Goal: Information Seeking & Learning: Learn about a topic

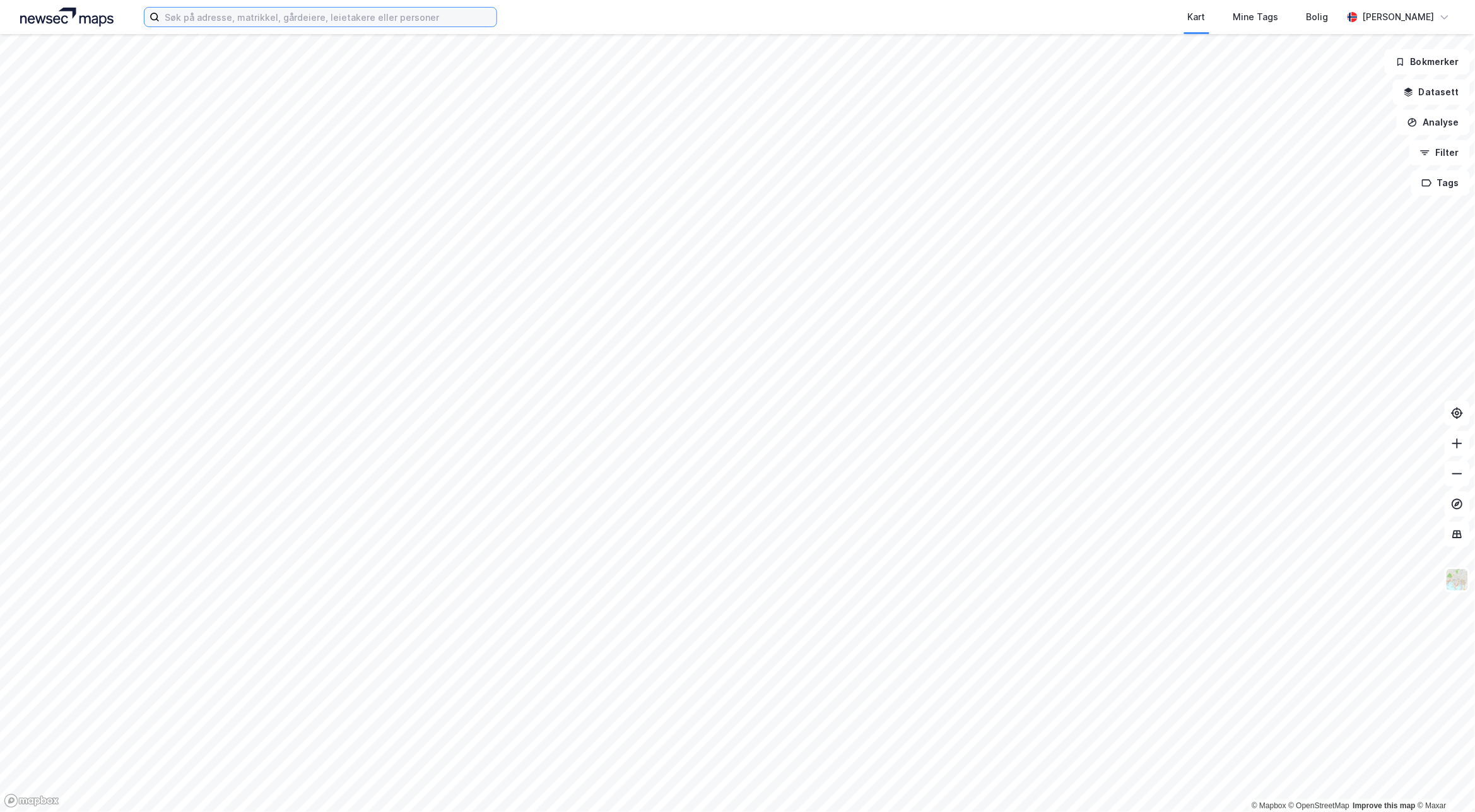
click at [218, 17] on input at bounding box center [328, 17] width 337 height 19
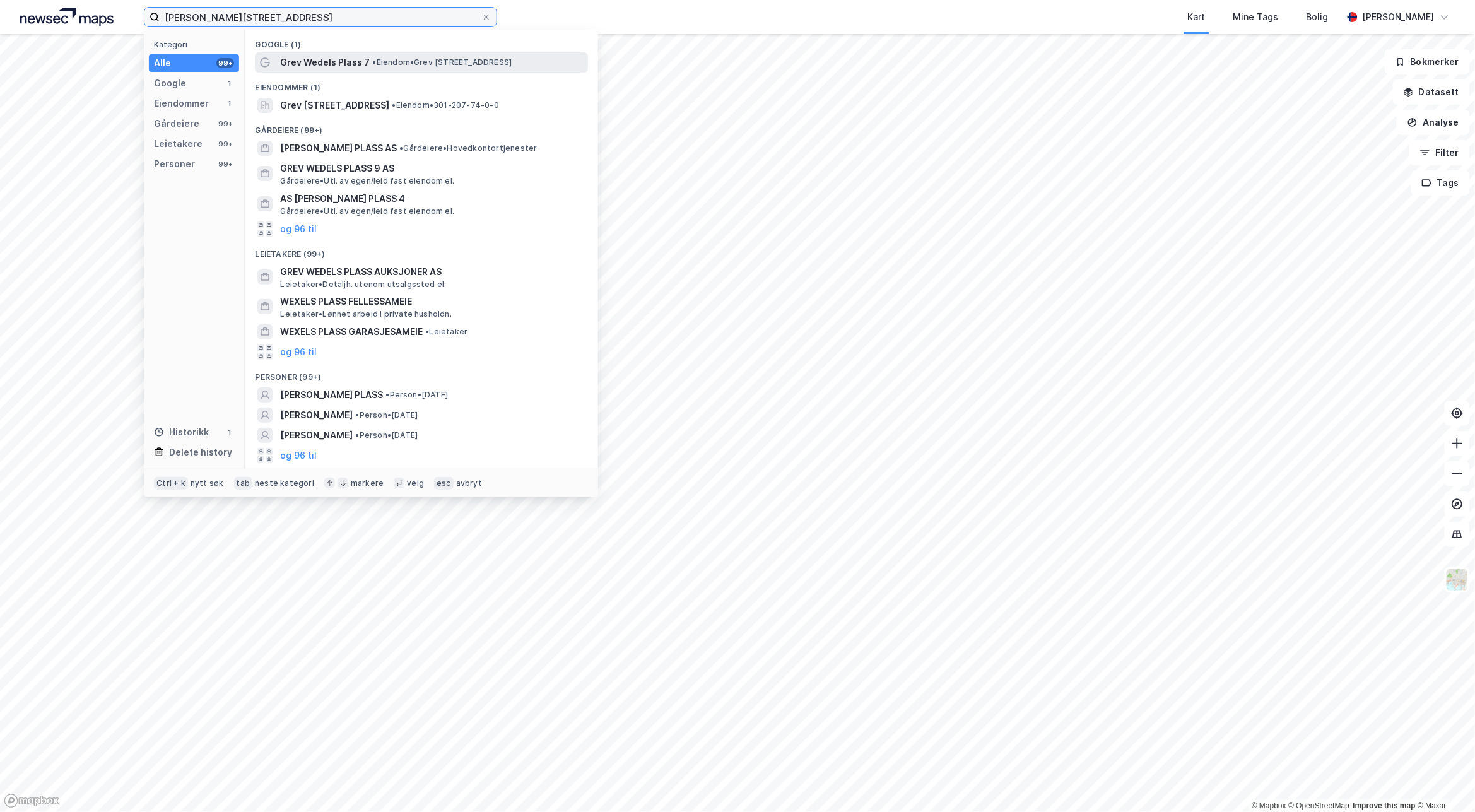
type input "[PERSON_NAME][STREET_ADDRESS]"
click at [447, 62] on span "• Eiendom • [STREET_ADDRESS]" at bounding box center [442, 62] width 140 height 10
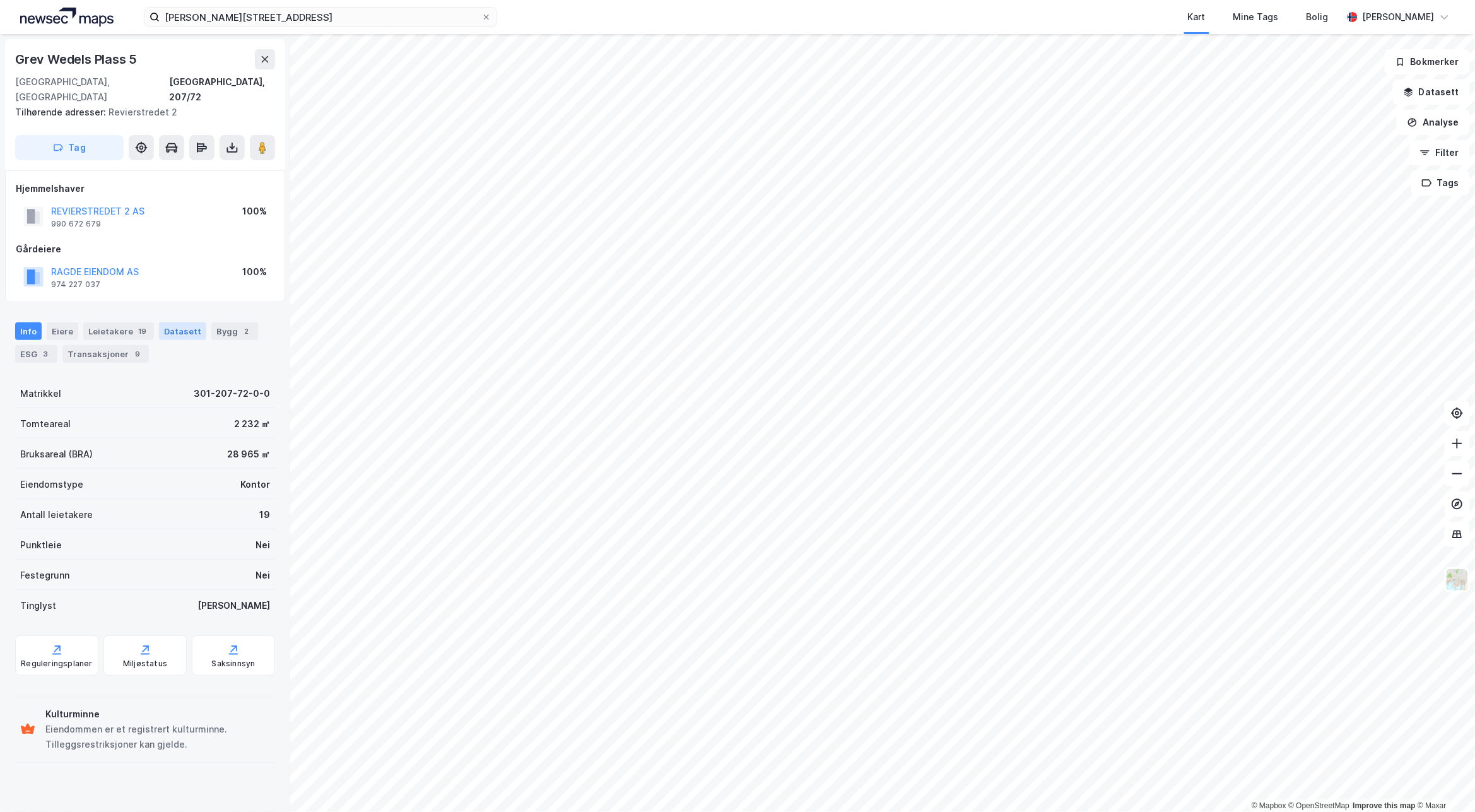
click at [159, 323] on div "Datasett" at bounding box center [182, 331] width 48 height 17
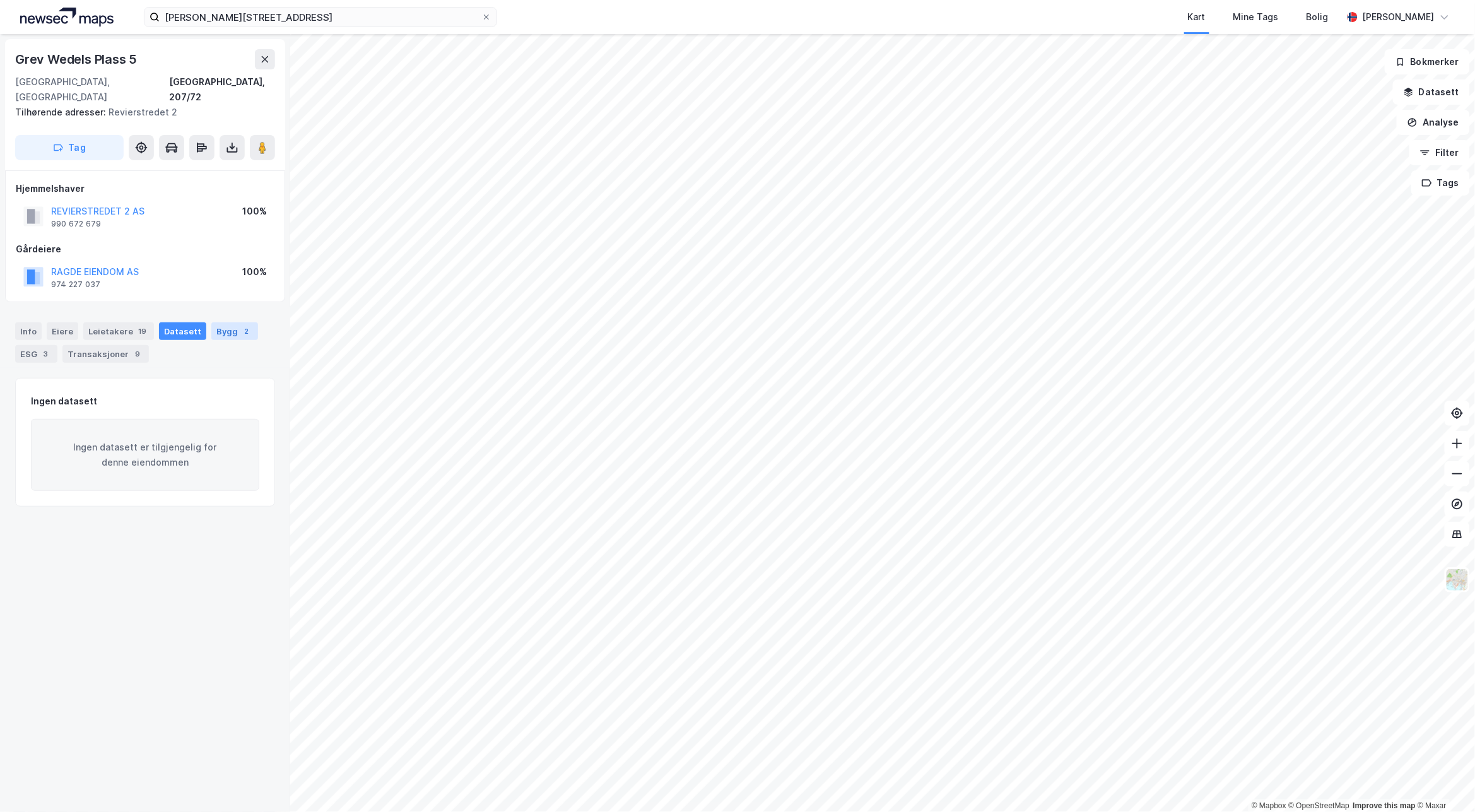
click at [212, 323] on div "Bygg 2" at bounding box center [235, 331] width 47 height 17
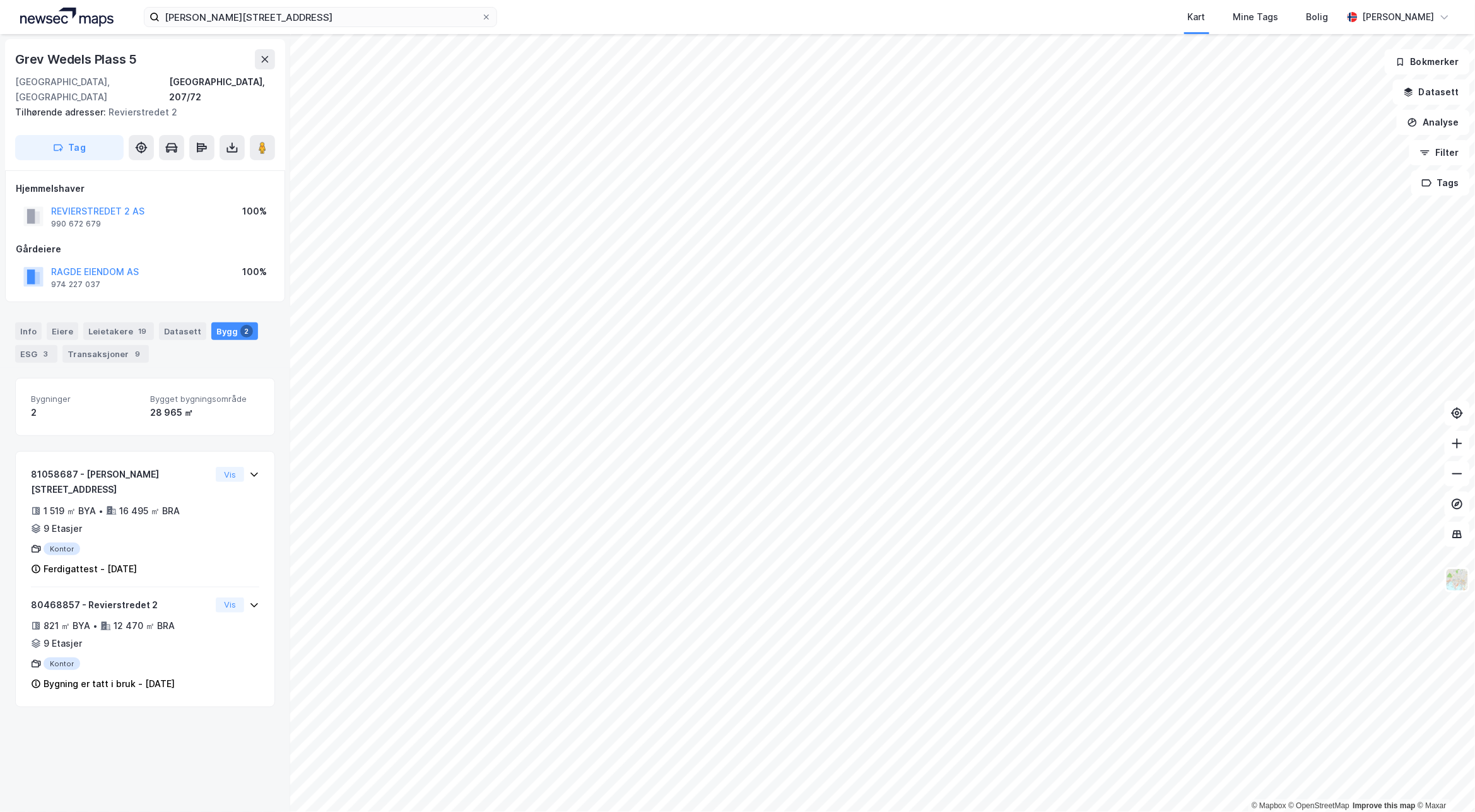
click at [120, 307] on div "Info [PERSON_NAME] 19 Datasett Bygg 2 ESG 3 Transaksjoner 9" at bounding box center [145, 337] width 291 height 61
click at [120, 323] on div "Leietakere 19" at bounding box center [118, 331] width 70 height 17
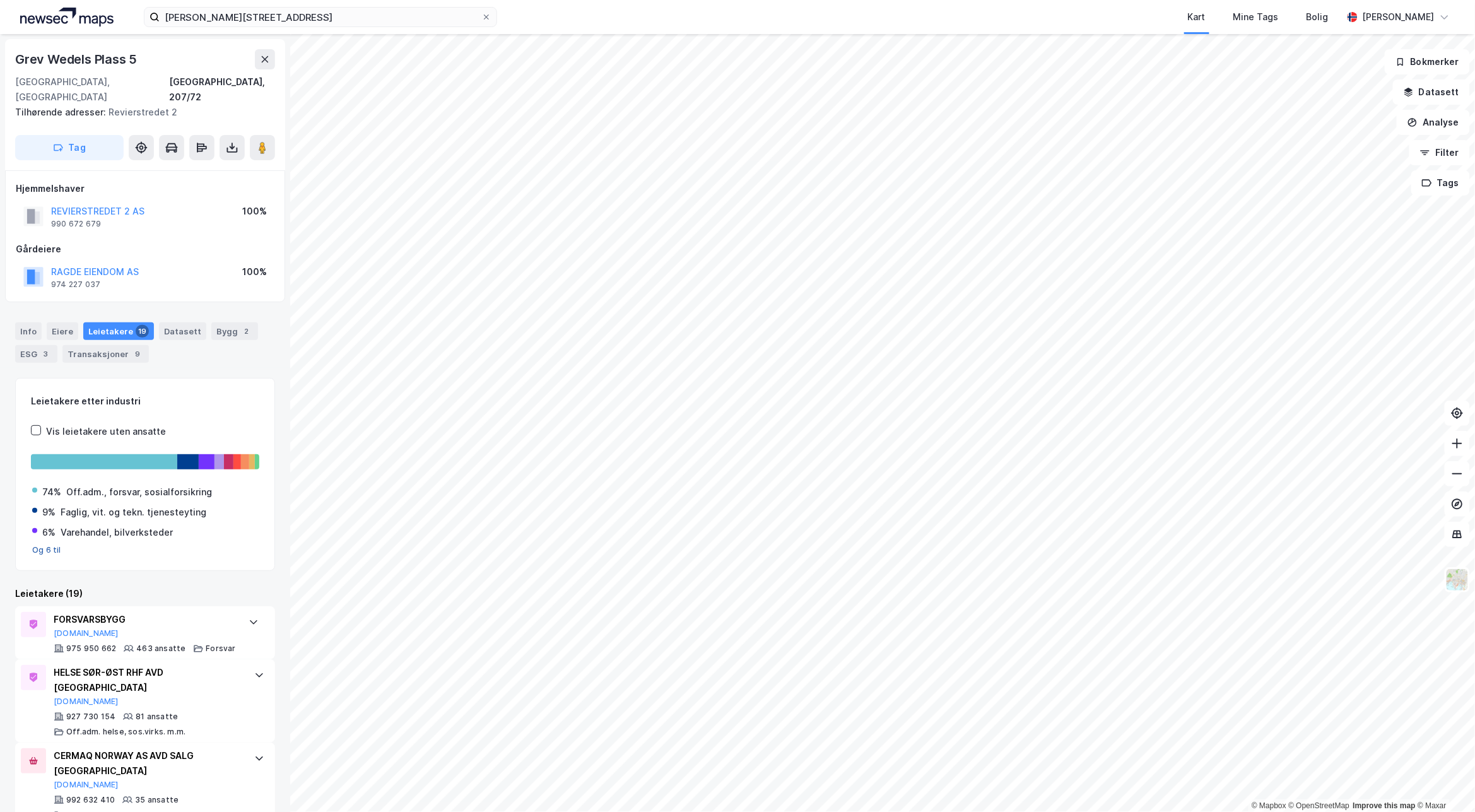
click at [38, 545] on button "Og 6 til" at bounding box center [46, 550] width 29 height 10
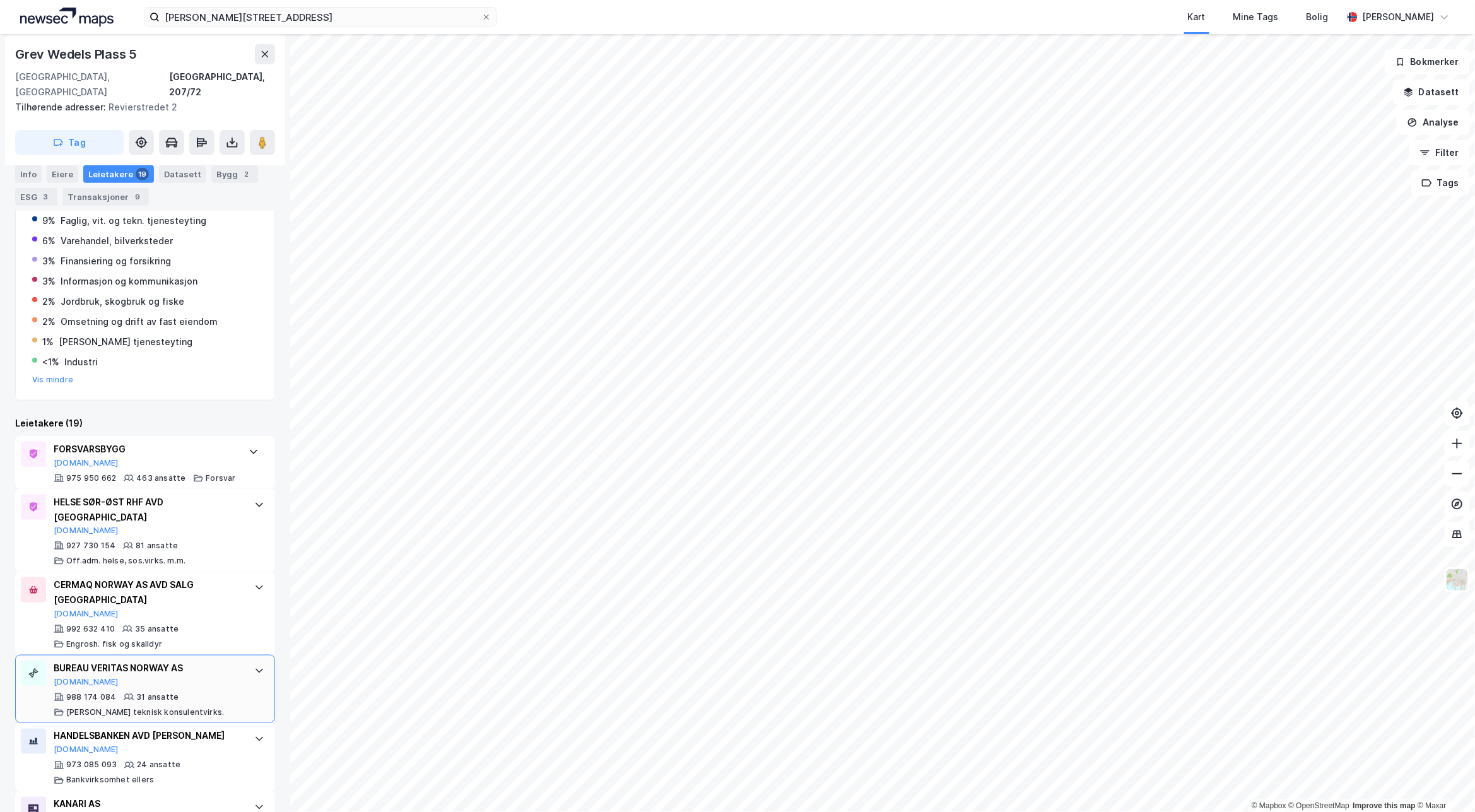
scroll to position [316, 0]
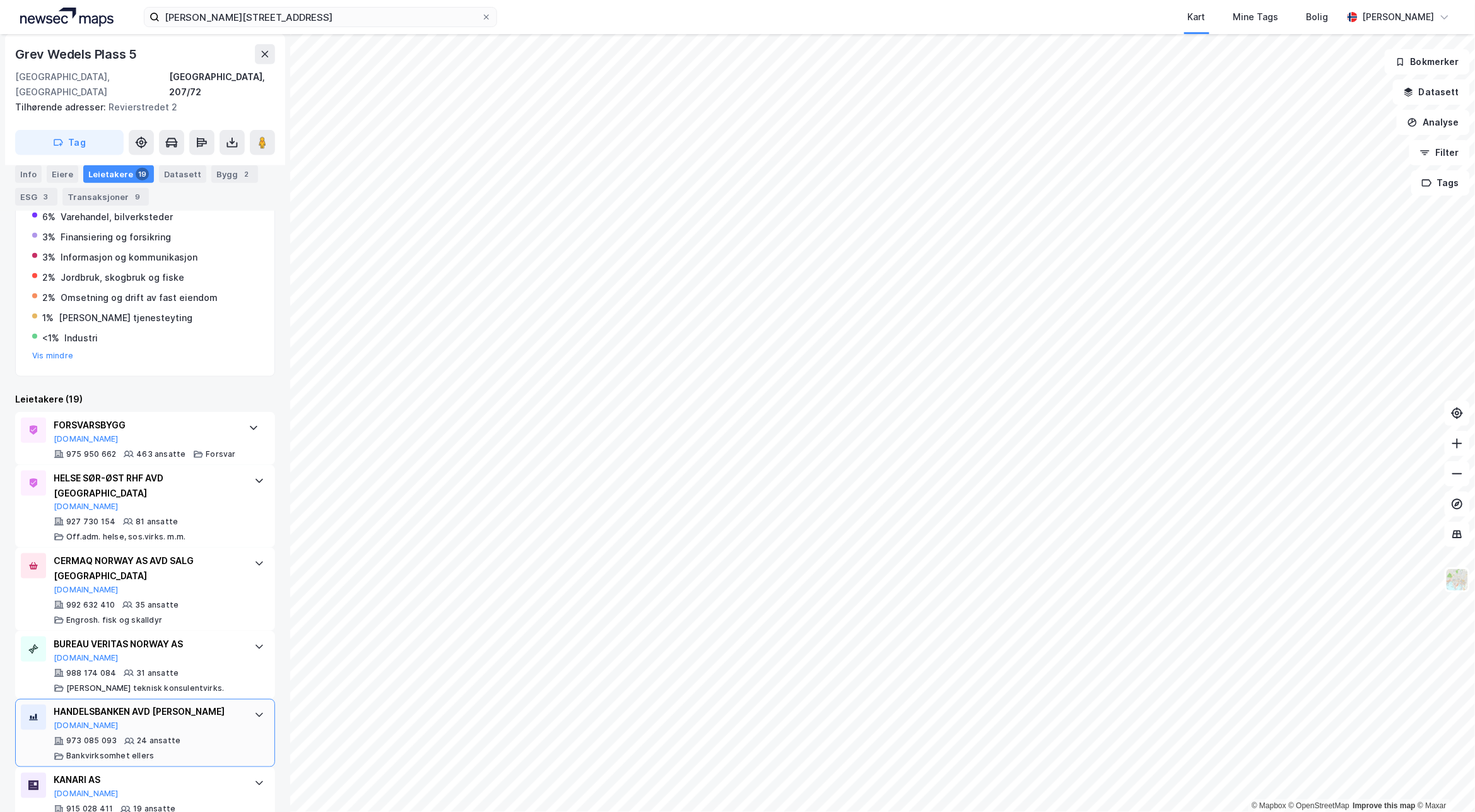
click at [256, 713] on icon at bounding box center [259, 715] width 8 height 4
click at [254, 710] on icon at bounding box center [259, 715] width 10 height 10
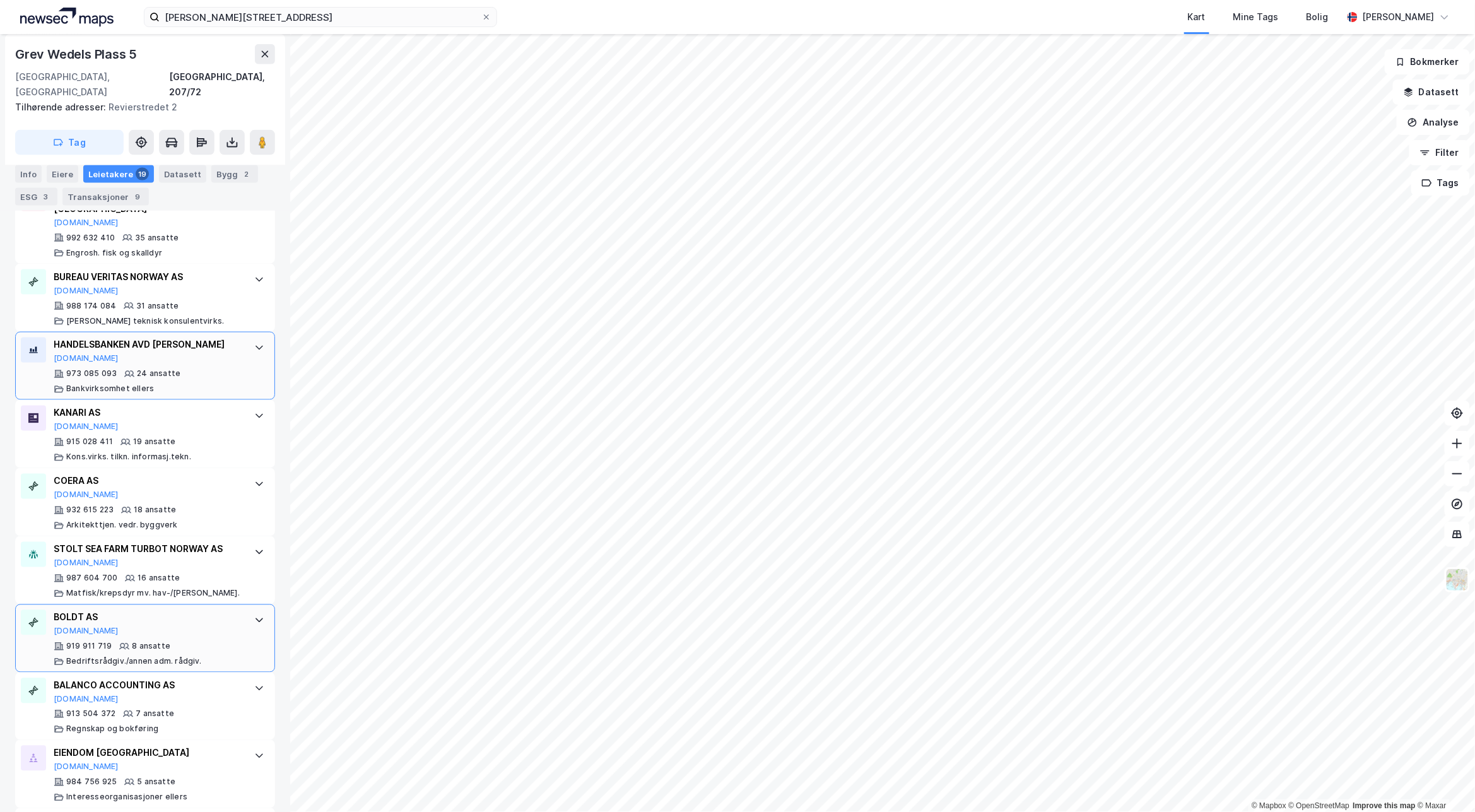
scroll to position [710, 0]
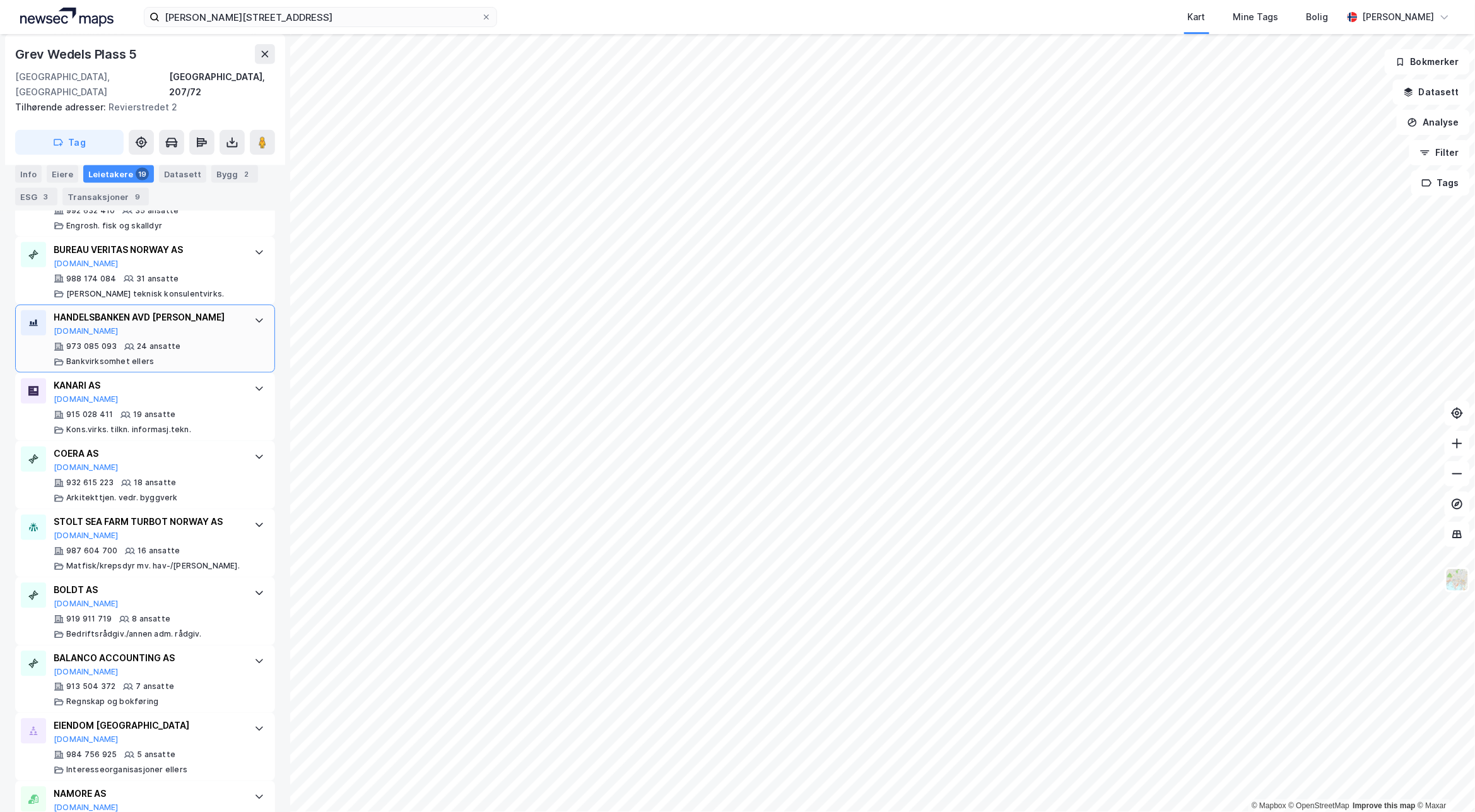
click at [1216, 811] on html "grev wedels plass 7 Kart Mine Tags Bolig [PERSON_NAME] © Mapbox © OpenStreetMap…" at bounding box center [738, 406] width 1475 height 812
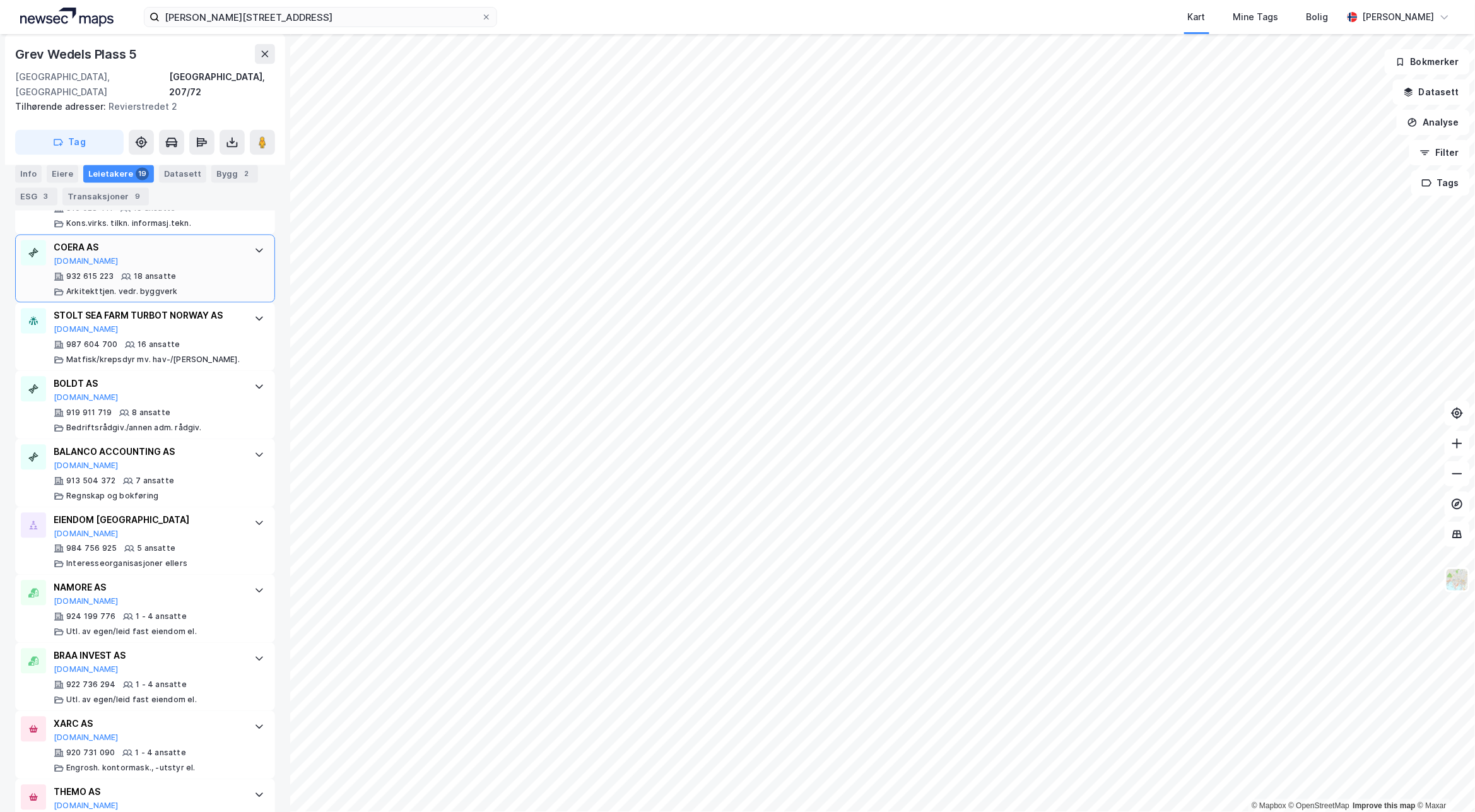
scroll to position [946, 0]
